Goal: Navigation & Orientation: Find specific page/section

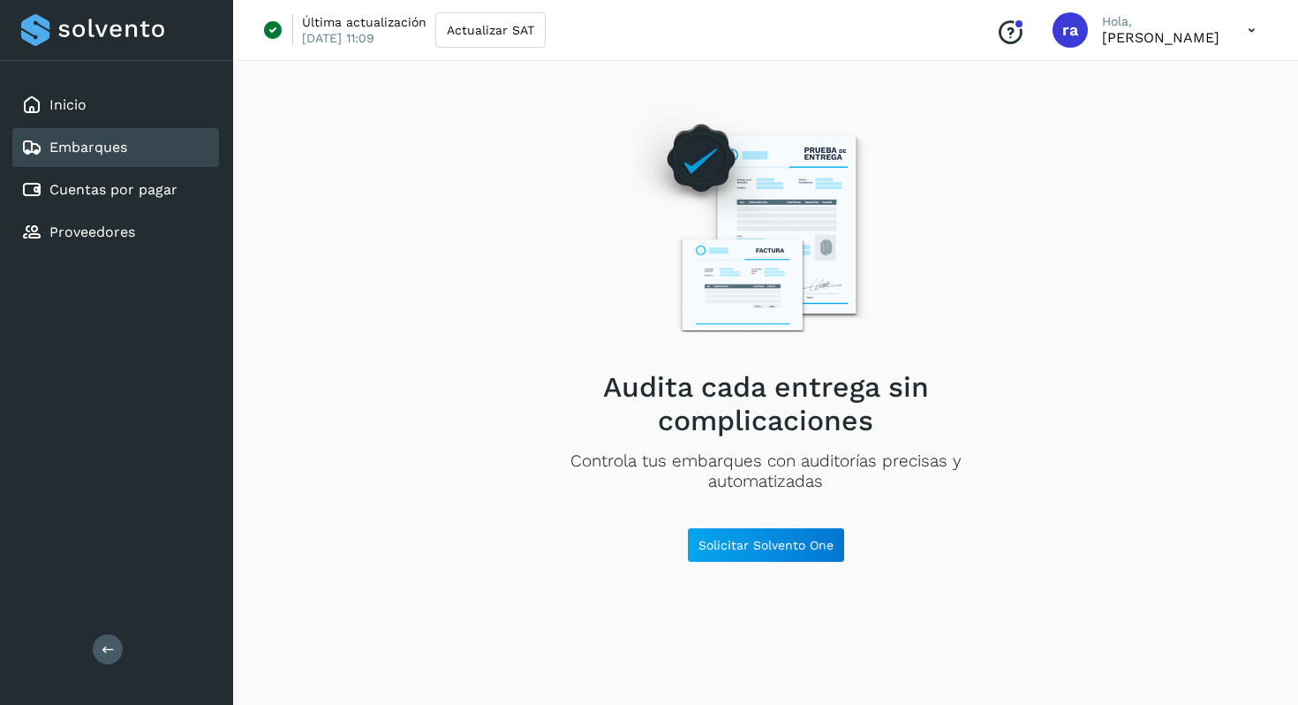
click at [155, 125] on div "Inicio Embarques Cuentas por pagar Proveedores" at bounding box center [116, 168] width 233 height 215
click at [130, 111] on div "Inicio" at bounding box center [115, 105] width 207 height 39
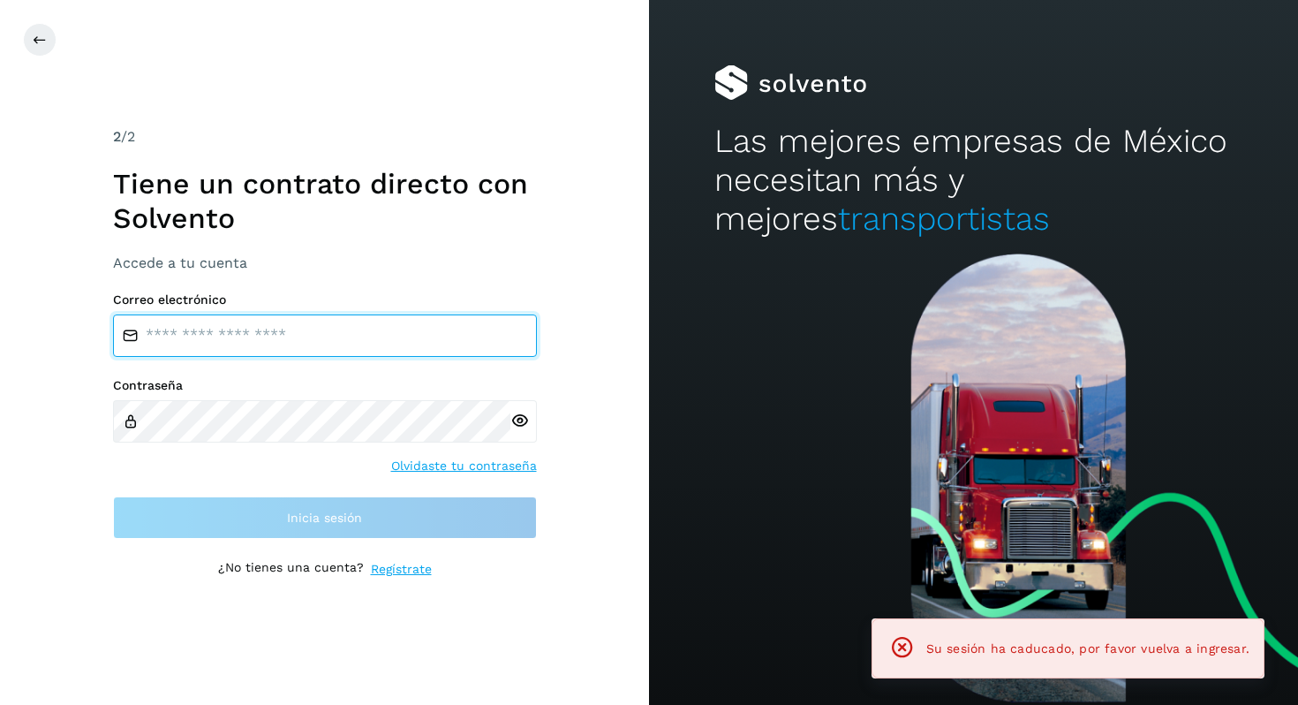
type input "****"
